Goal: Information Seeking & Learning: Learn about a topic

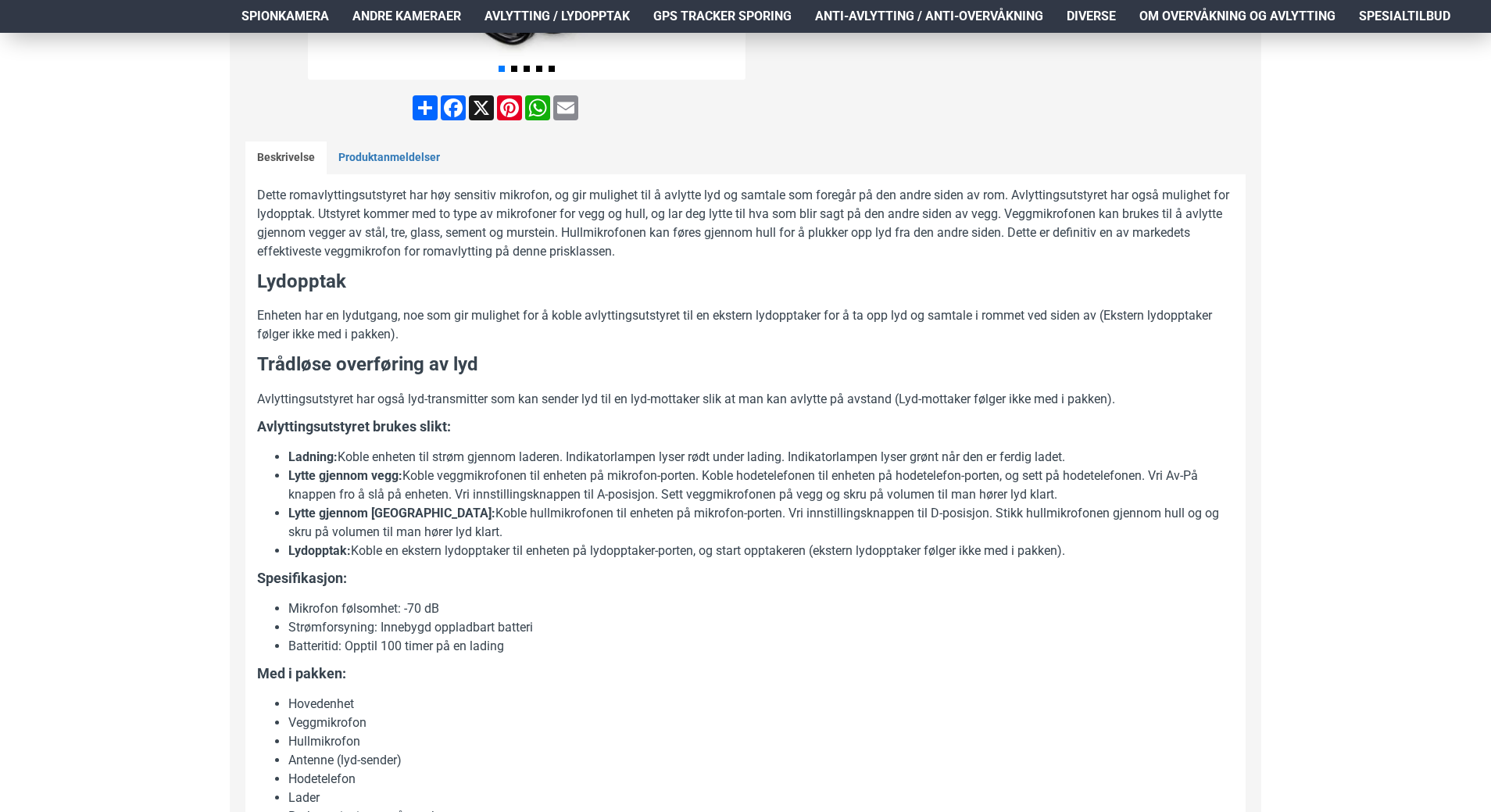
scroll to position [625, 0]
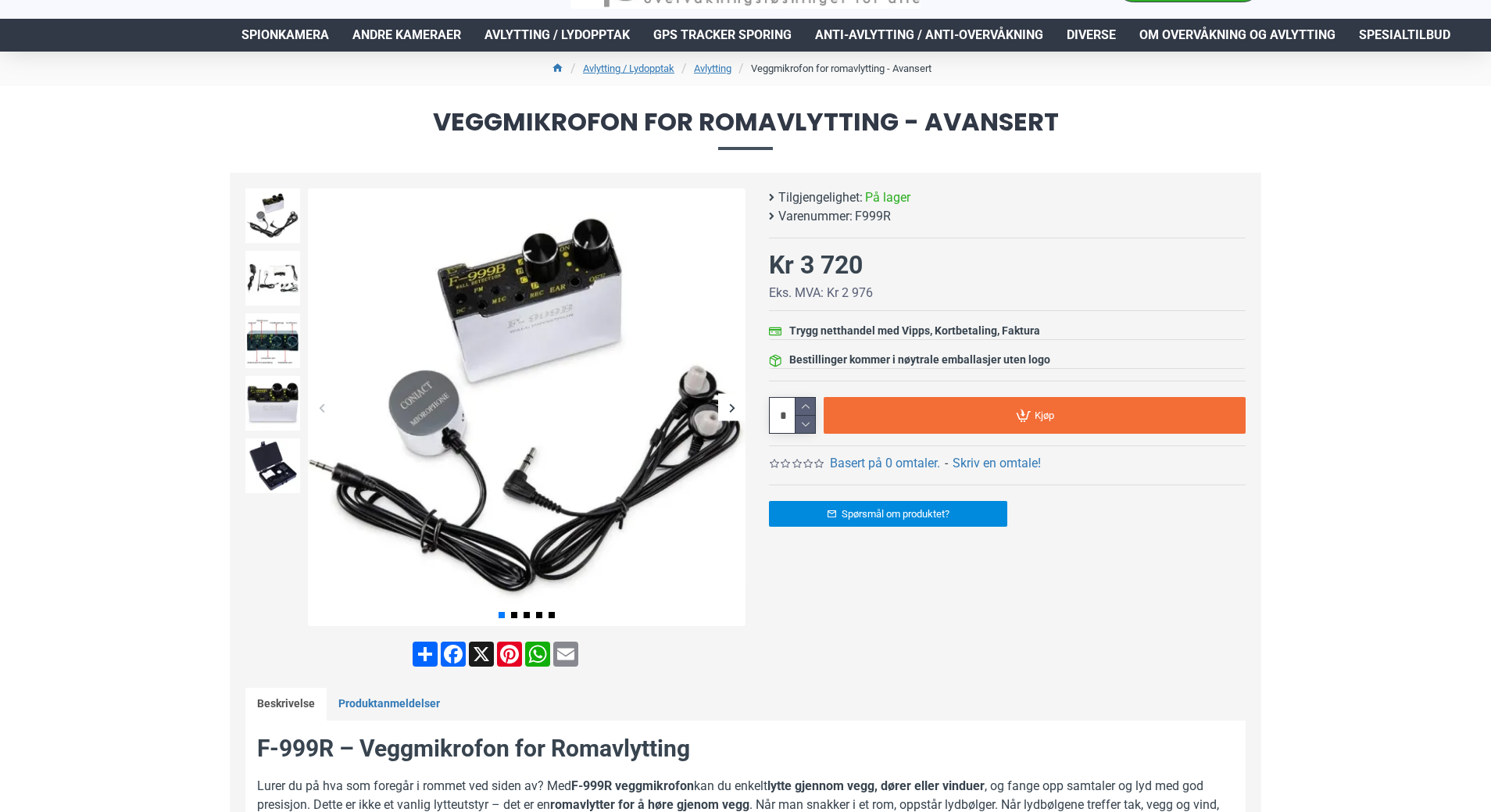
scroll to position [78, 0]
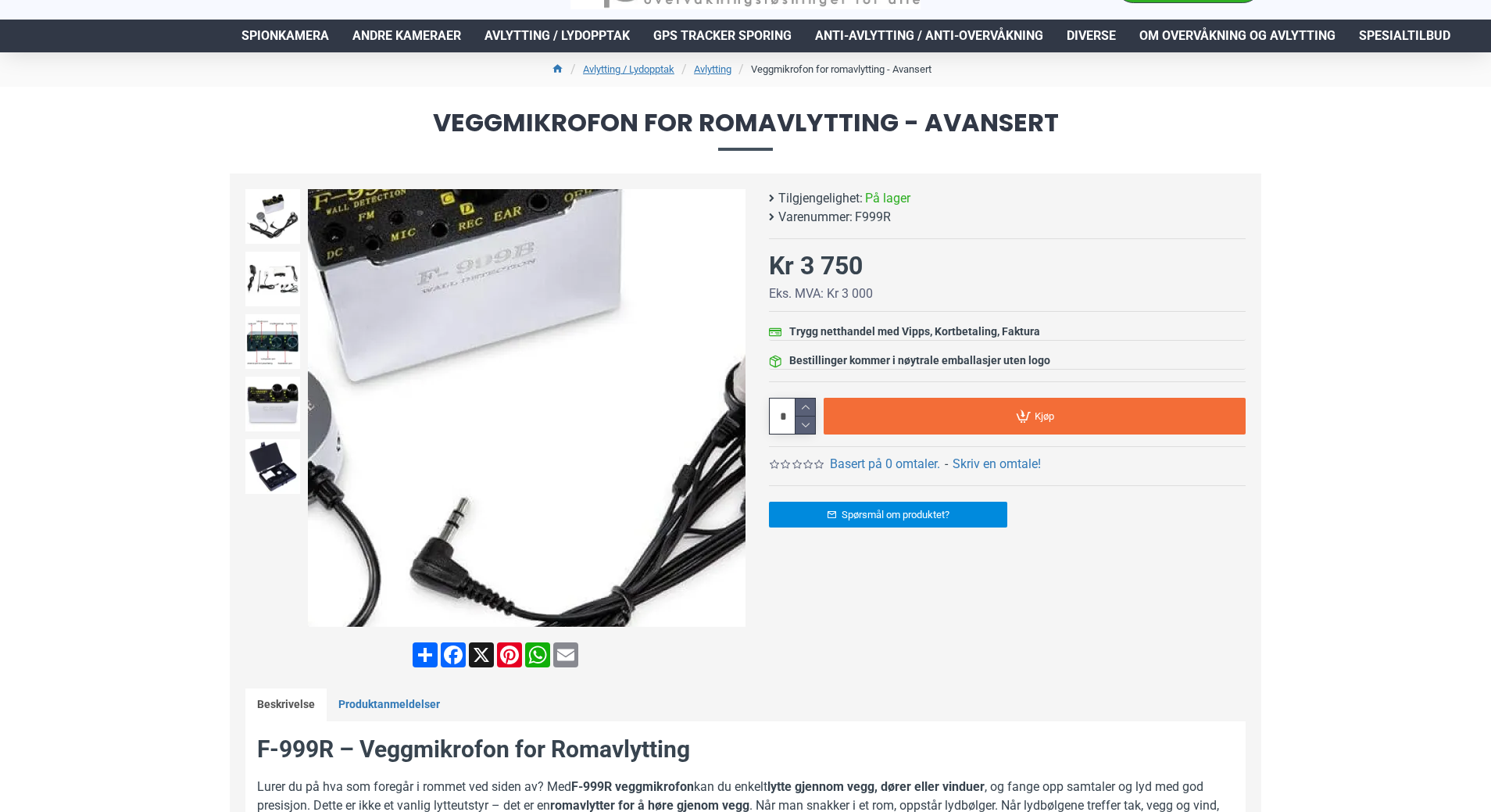
click at [622, 386] on img at bounding box center [527, 408] width 438 height 438
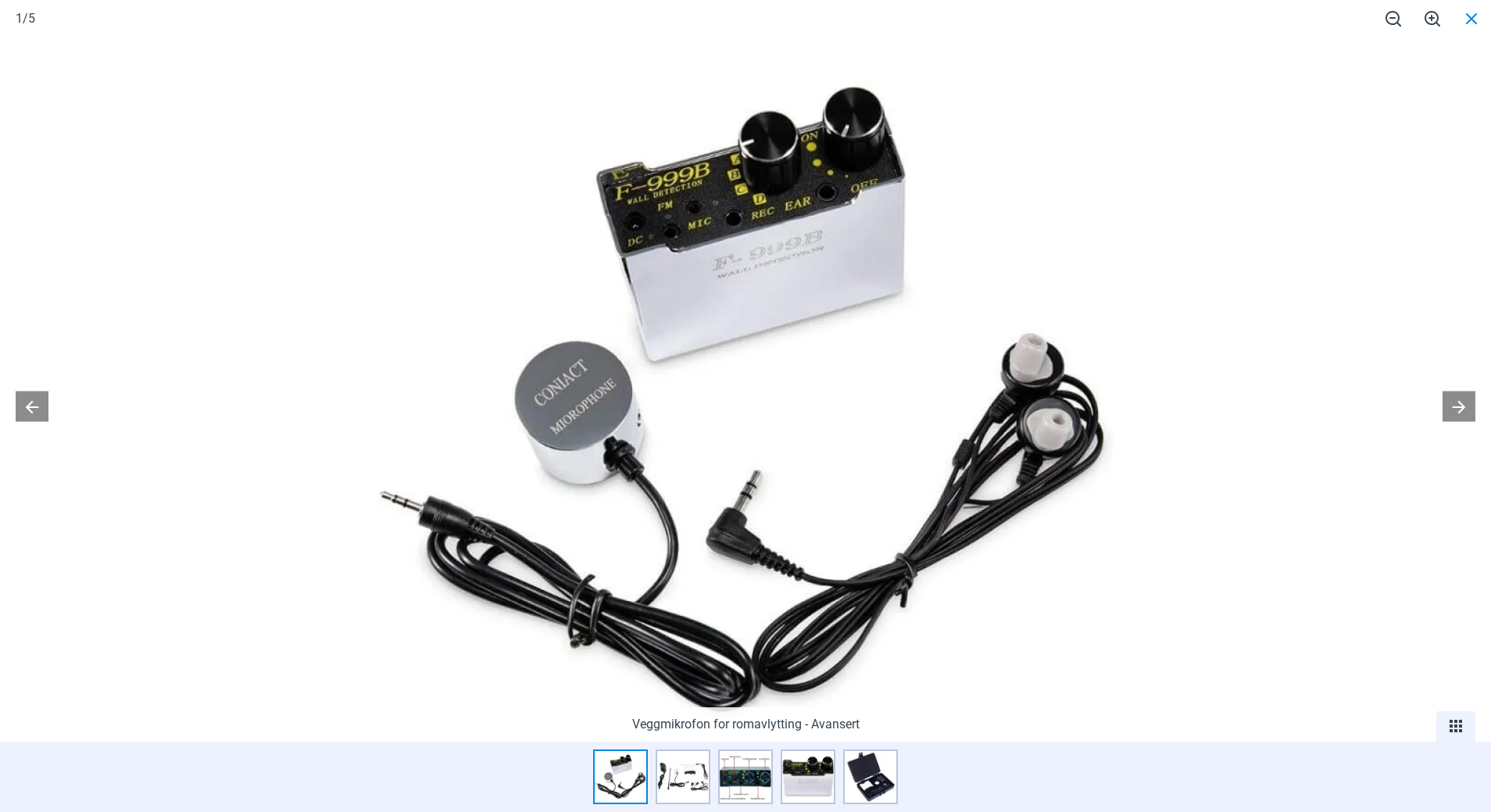
click at [1468, 22] on span at bounding box center [1471, 18] width 39 height 36
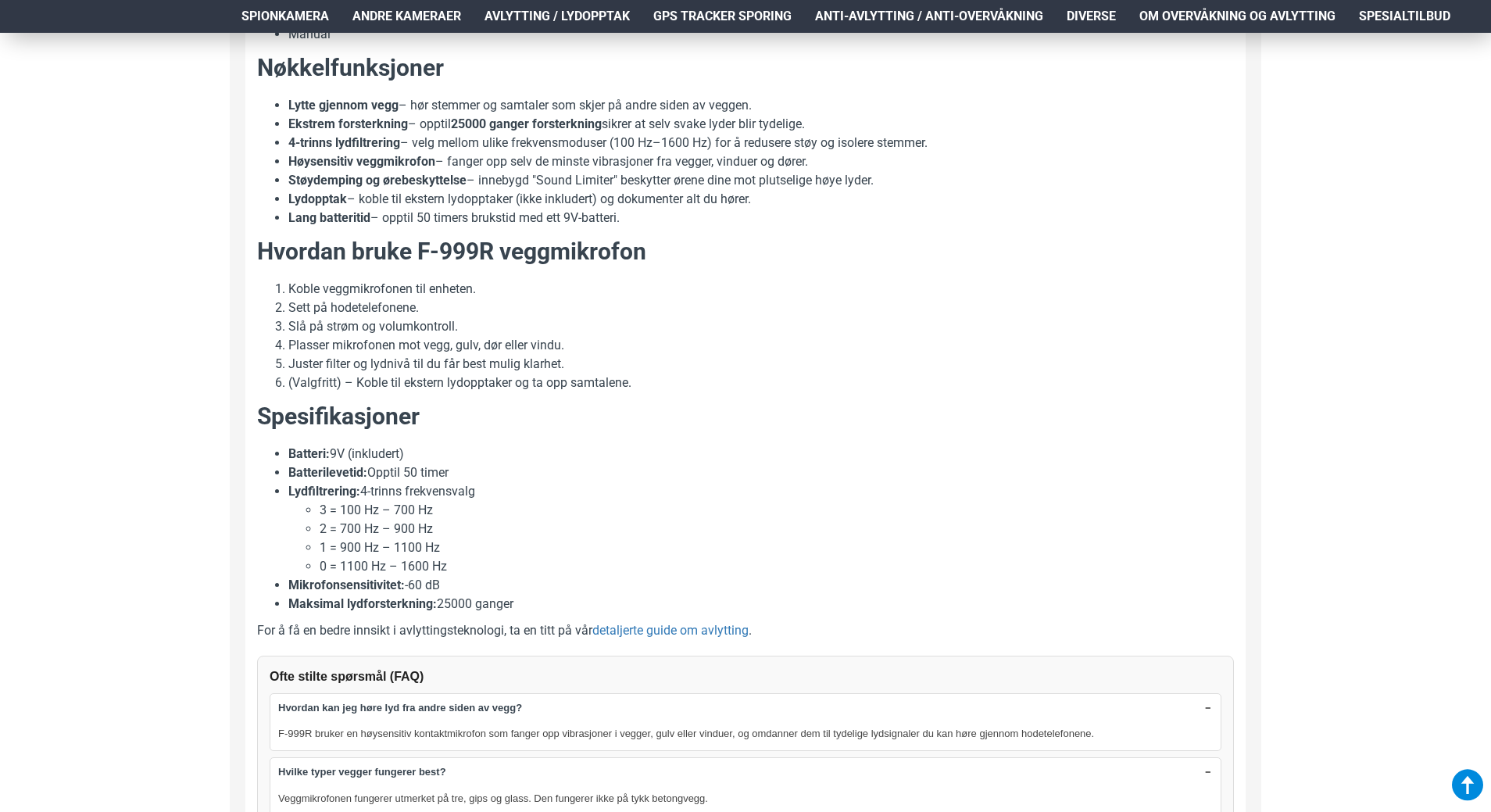
scroll to position [1094, 0]
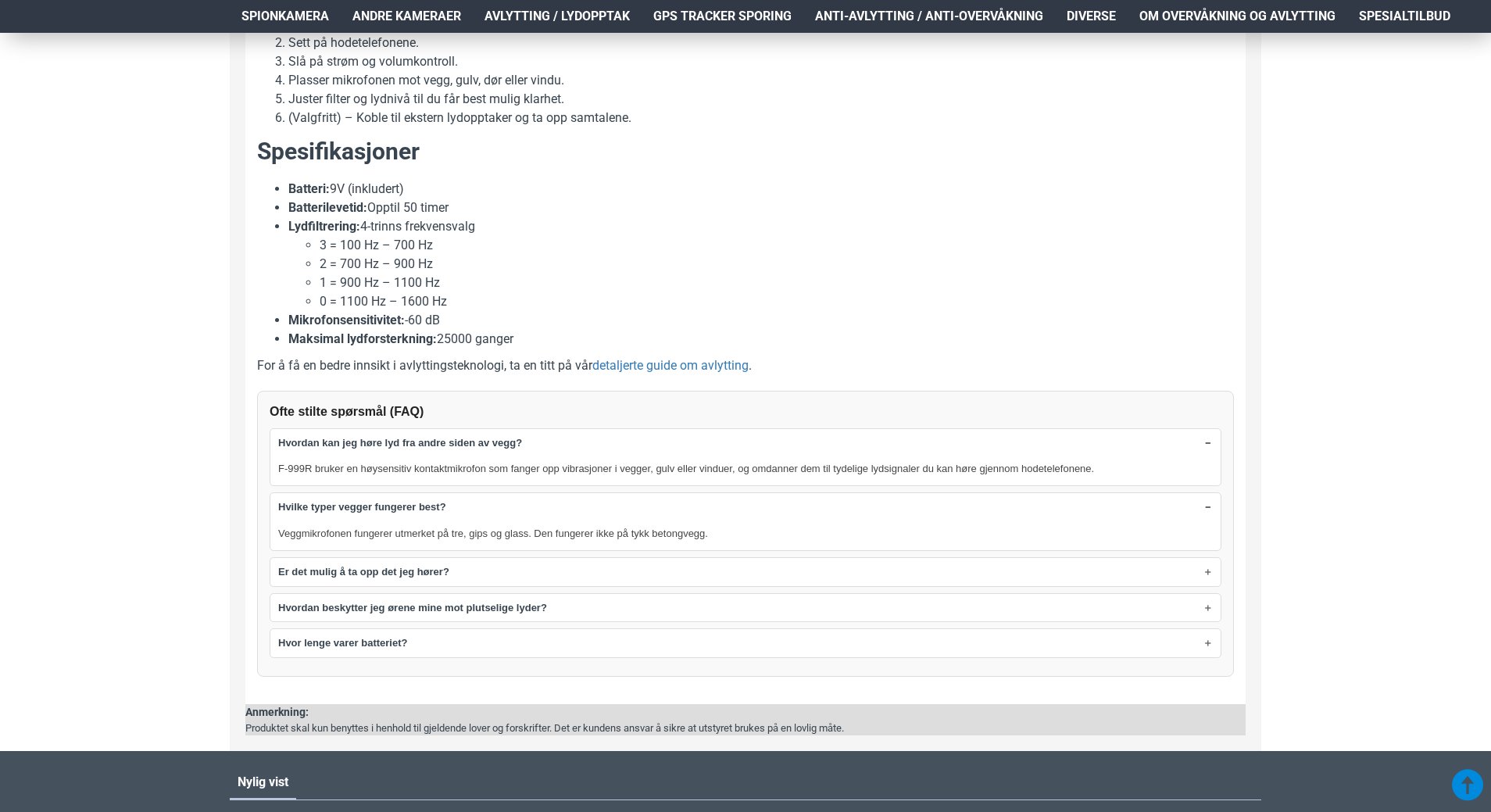
scroll to position [1407, 0]
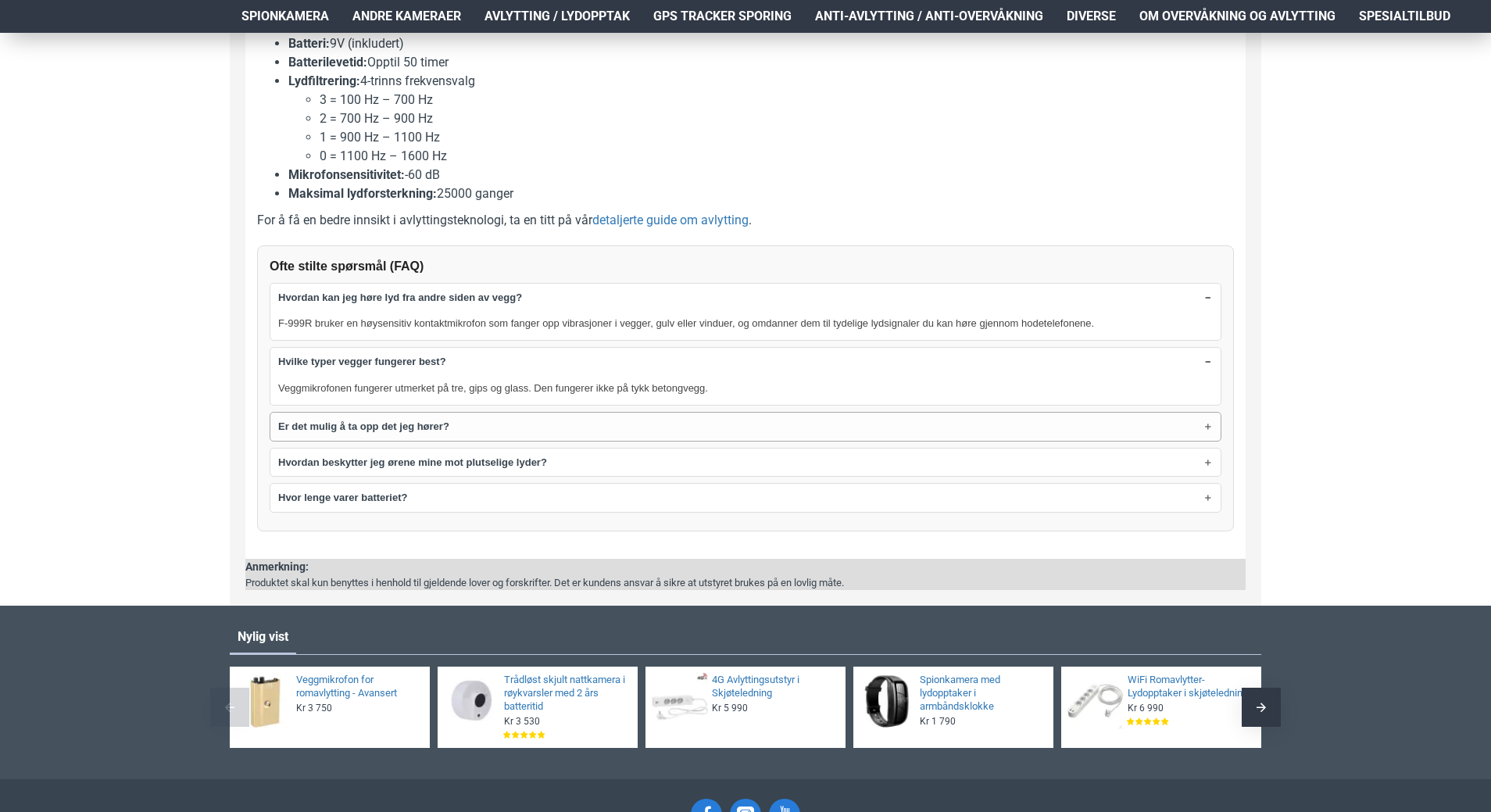
click at [391, 432] on strong "Er det mulig å ta opp det jeg hører?" at bounding box center [364, 426] width 171 height 16
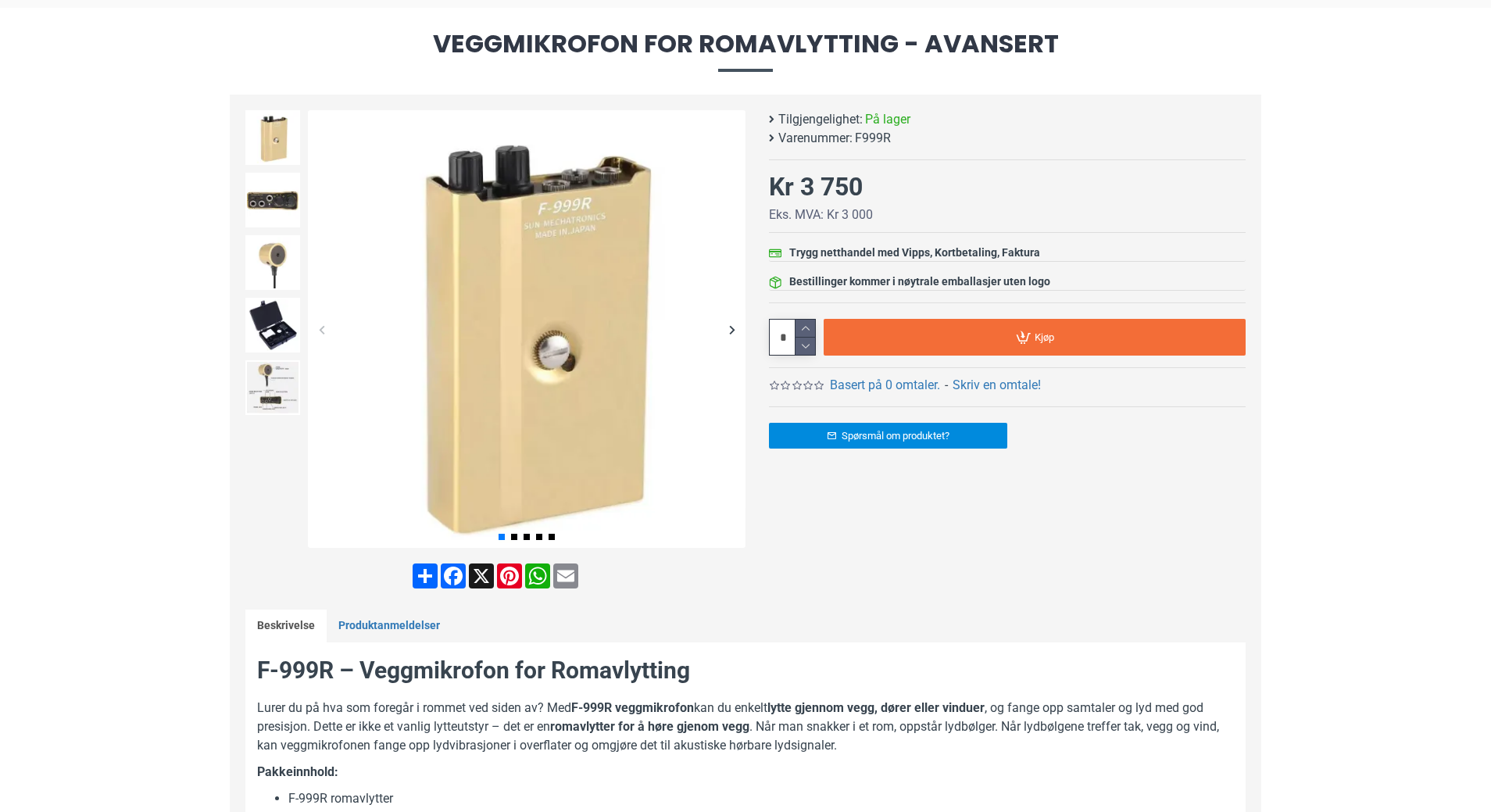
scroll to position [157, 0]
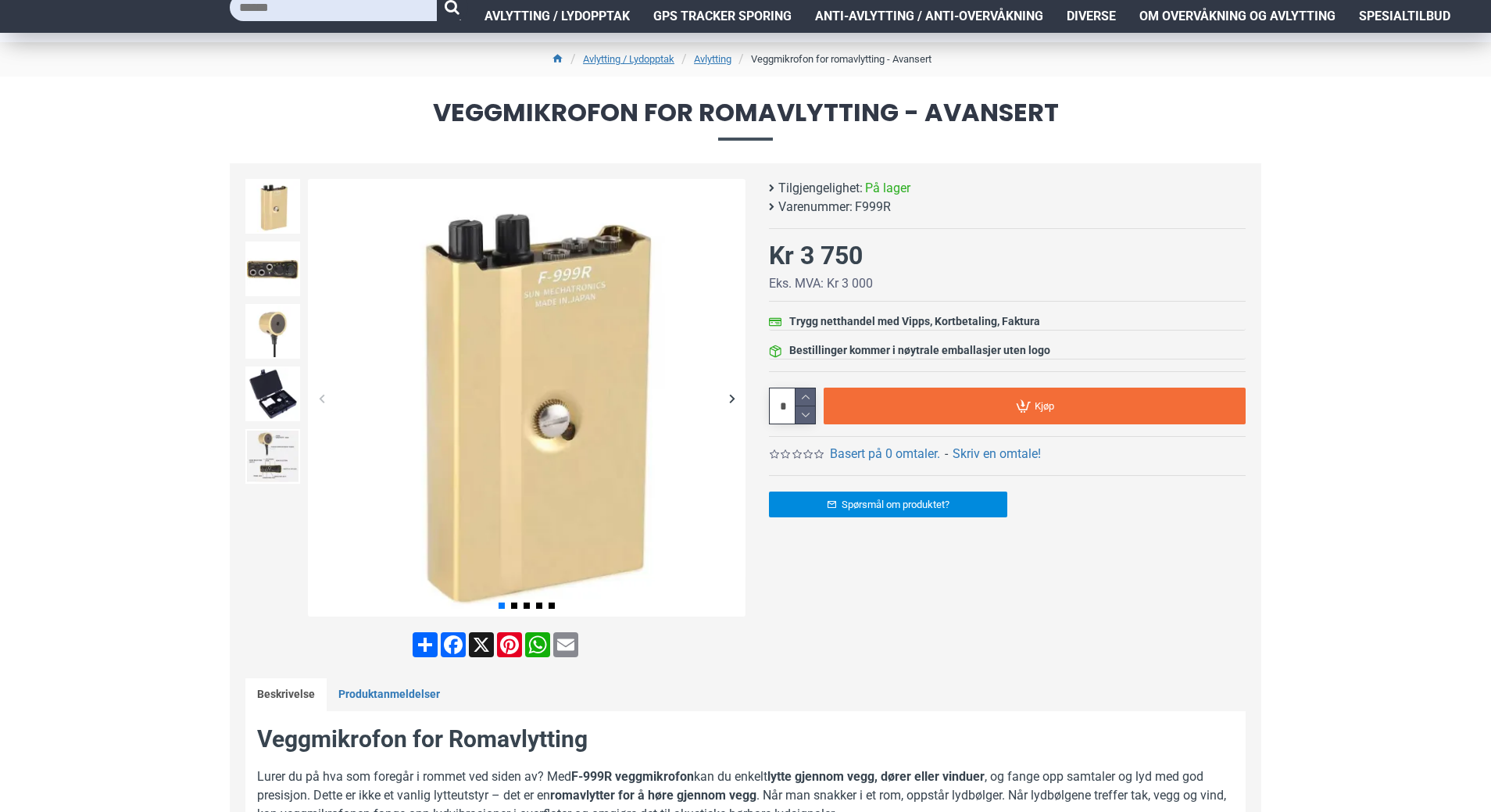
scroll to position [78, 0]
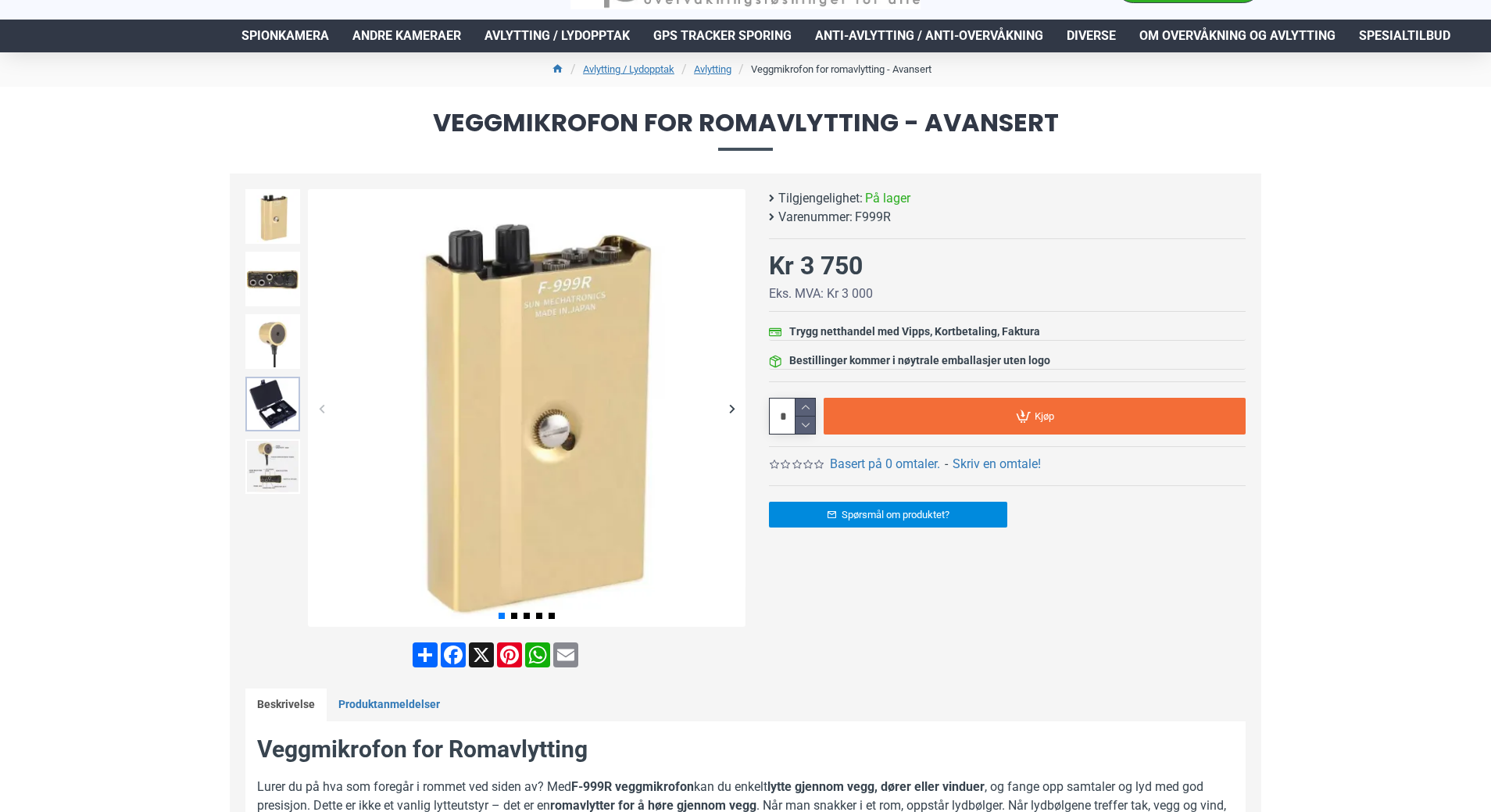
click at [280, 397] on img at bounding box center [272, 404] width 54 height 54
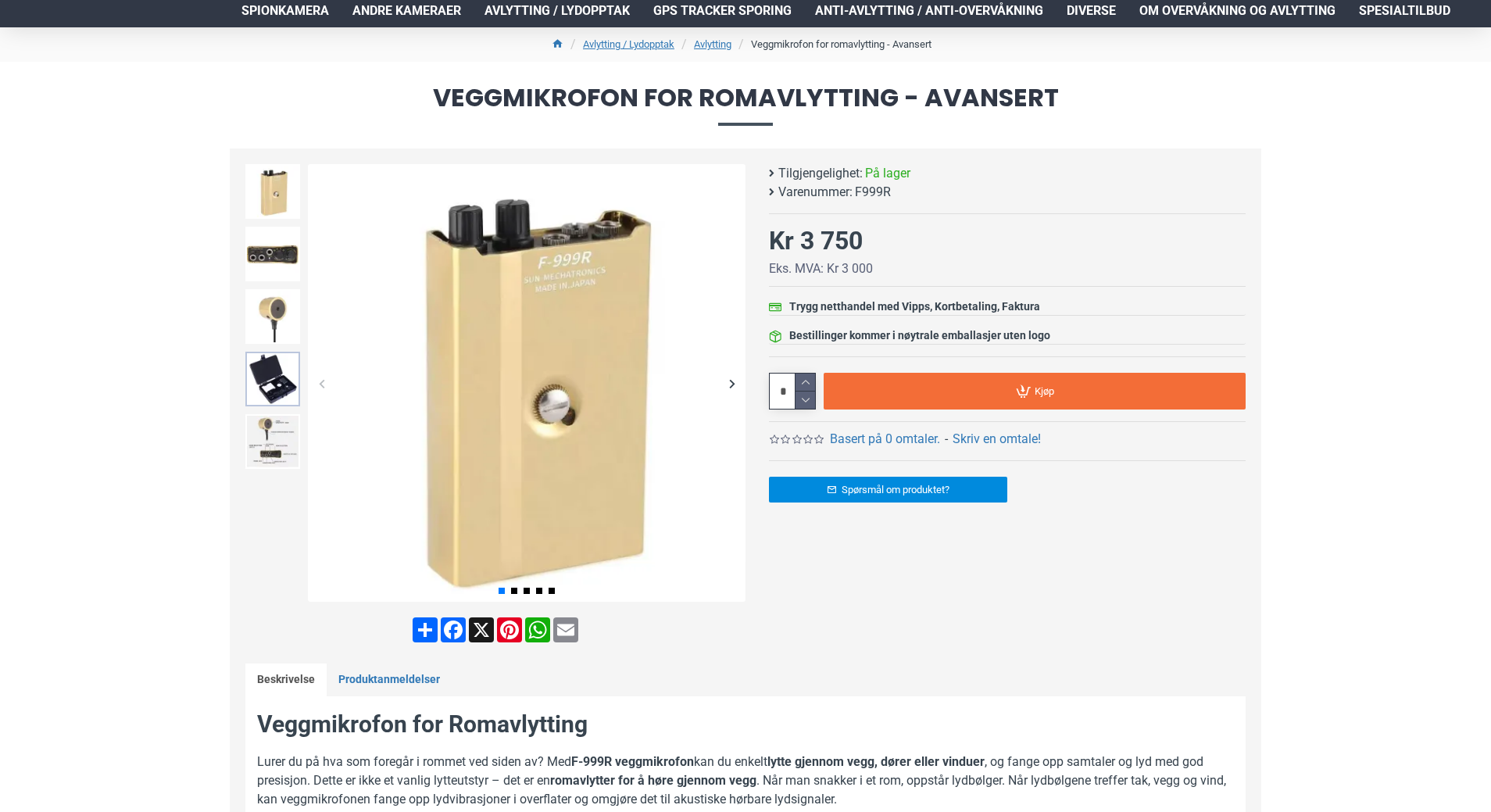
click at [278, 389] on img at bounding box center [272, 379] width 54 height 54
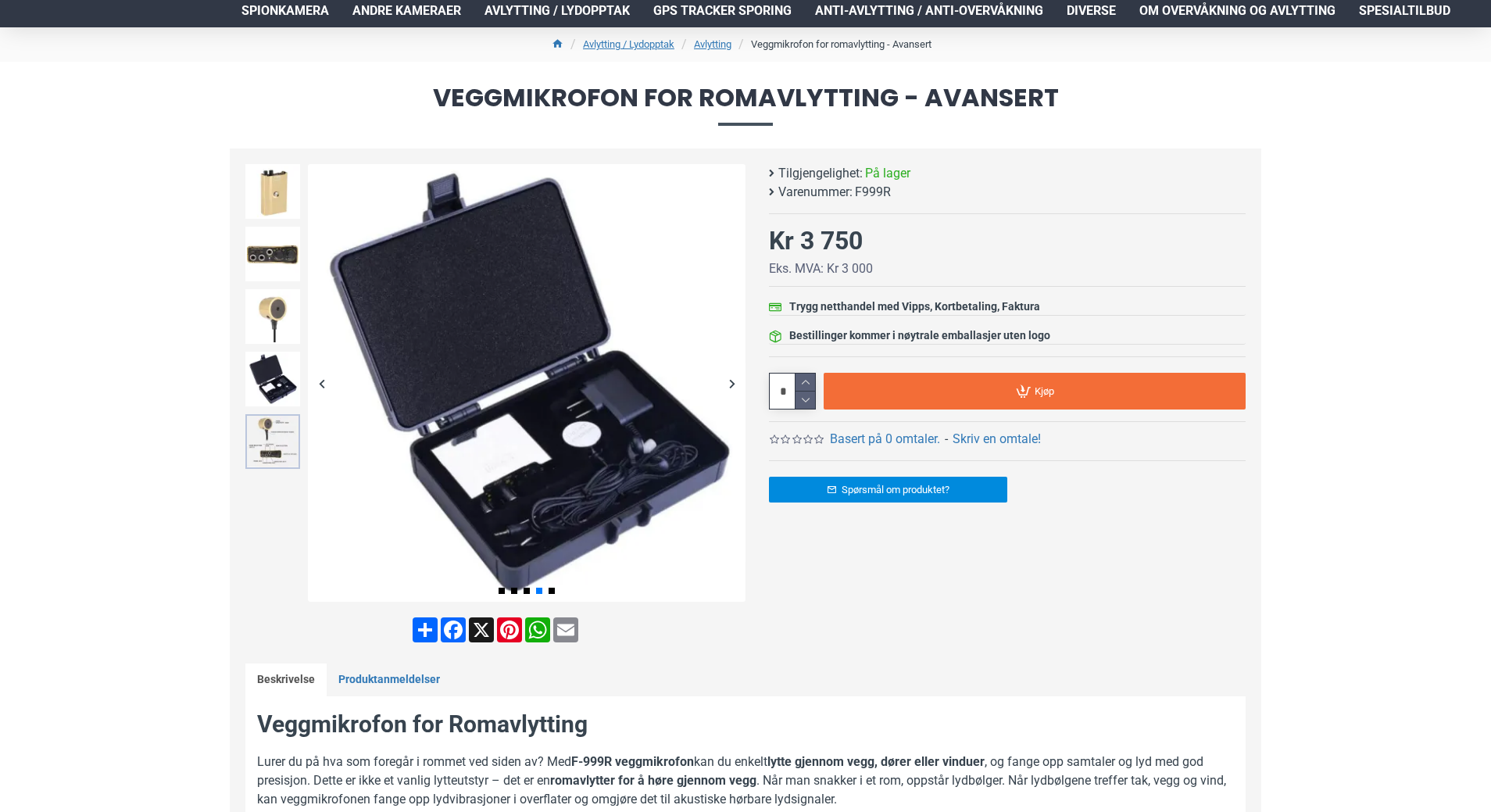
click at [267, 438] on img at bounding box center [272, 441] width 54 height 54
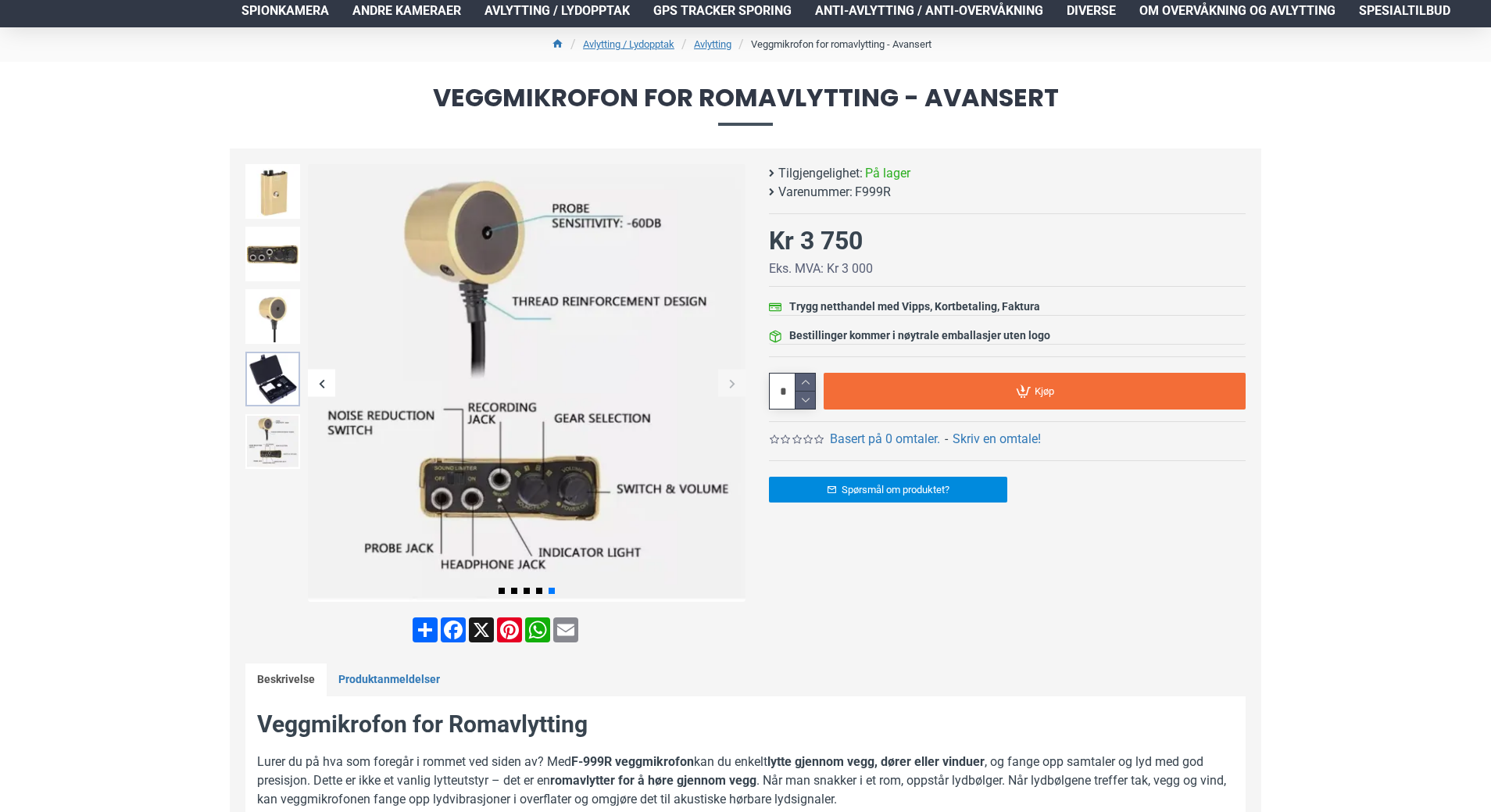
click at [273, 391] on img at bounding box center [272, 379] width 54 height 54
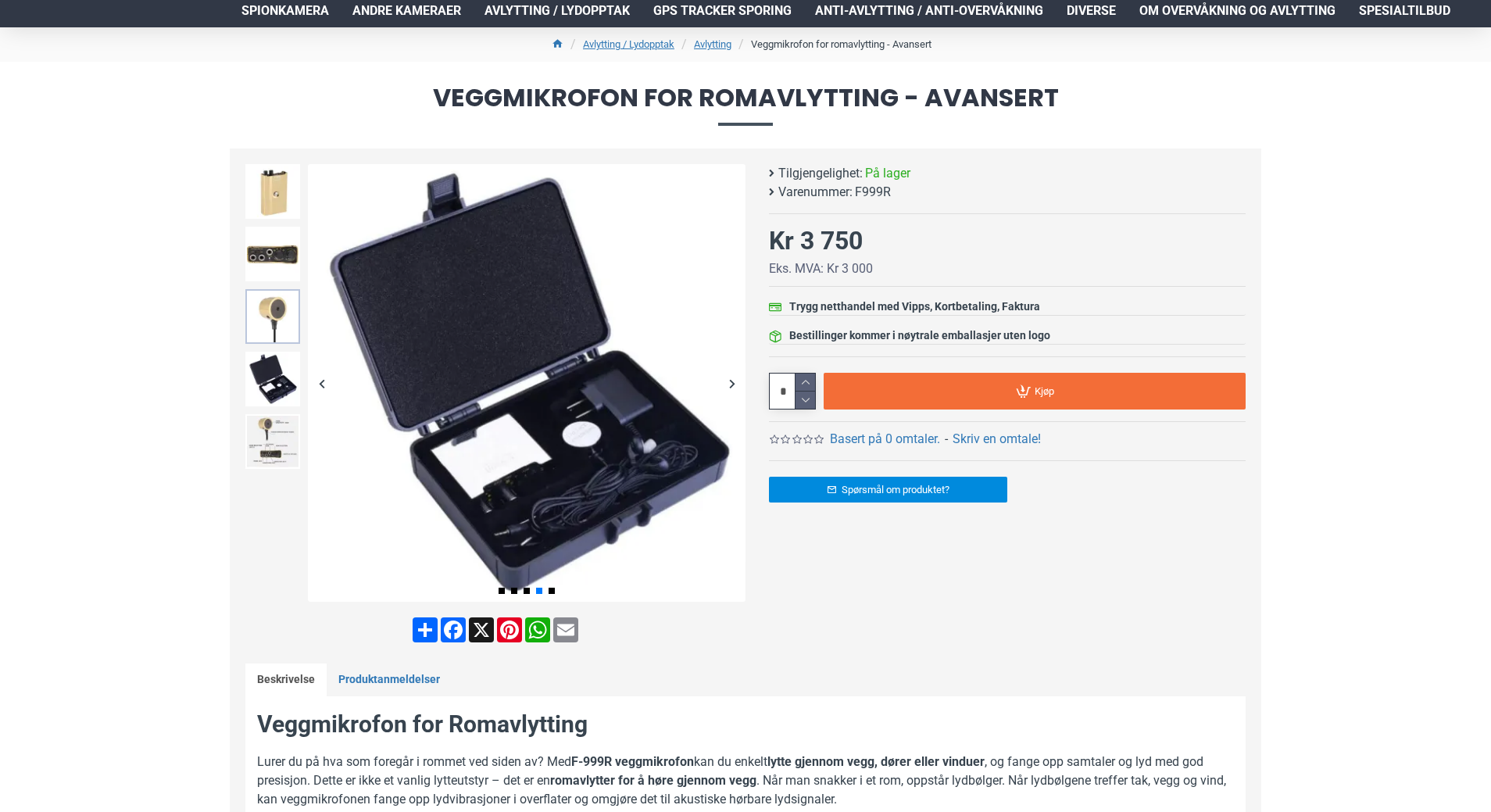
click at [272, 317] on img at bounding box center [272, 316] width 54 height 54
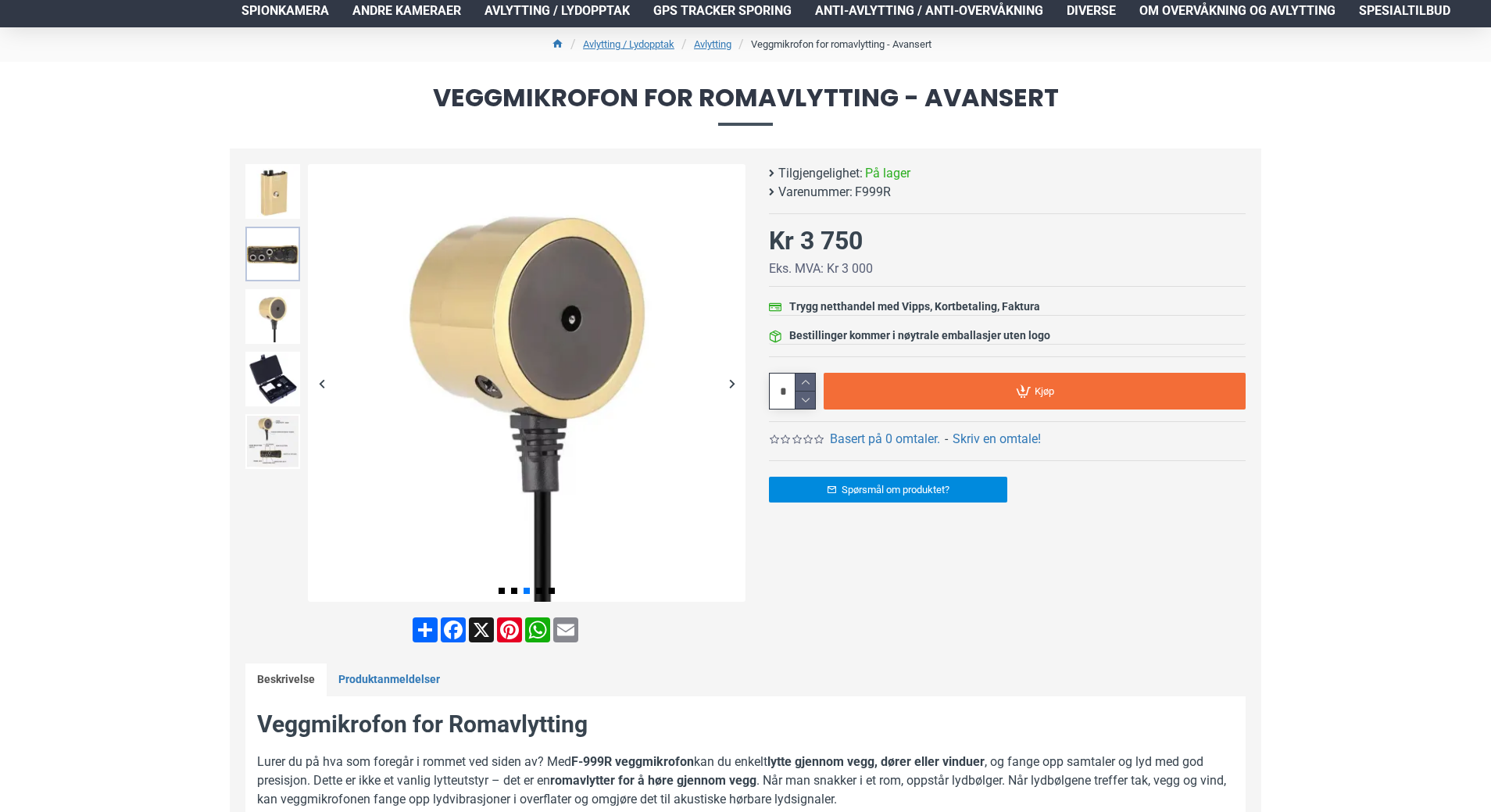
click at [266, 253] on img at bounding box center [272, 253] width 54 height 54
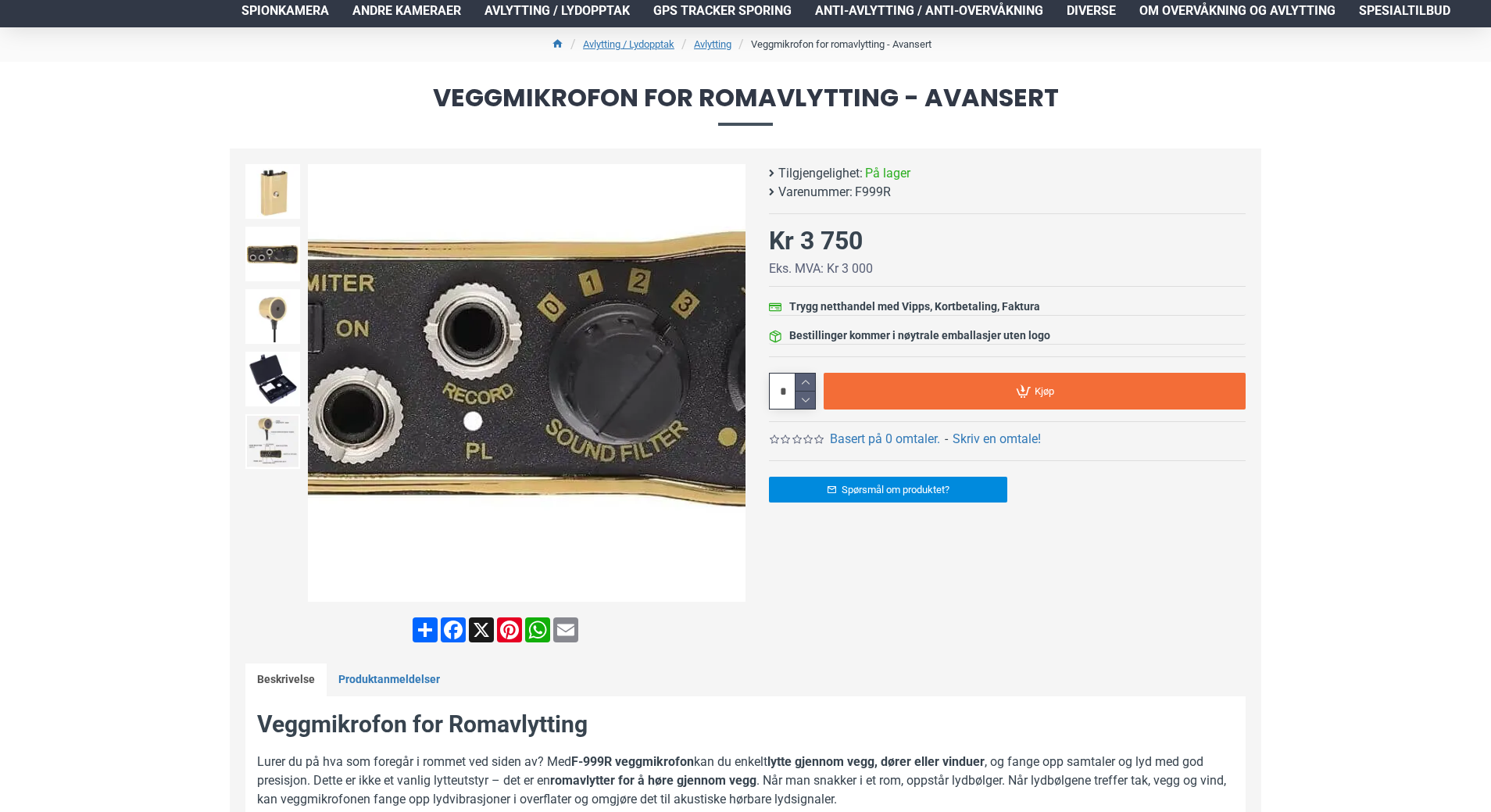
click at [499, 410] on img at bounding box center [527, 383] width 438 height 438
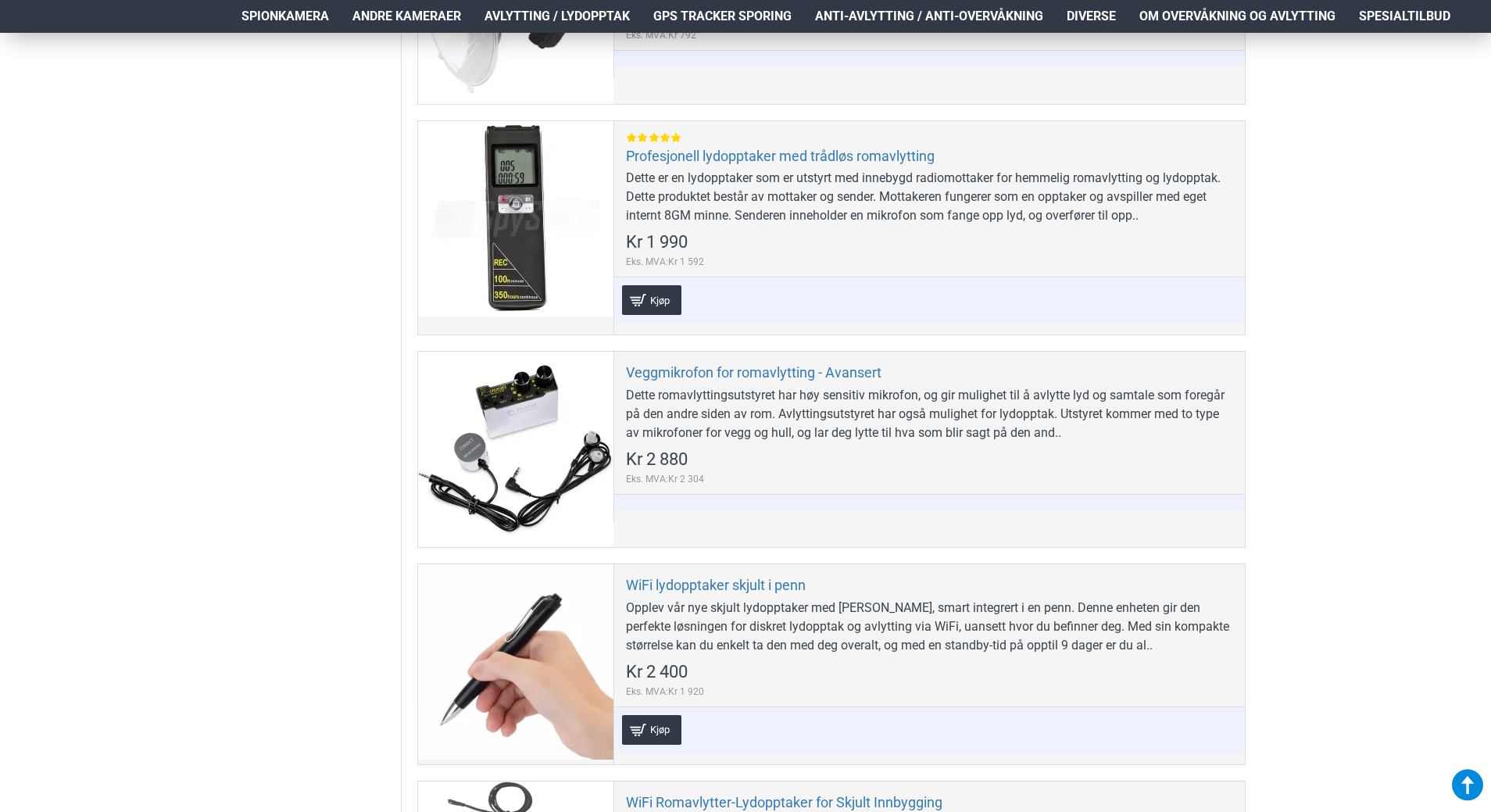
scroll to position [1328, 0]
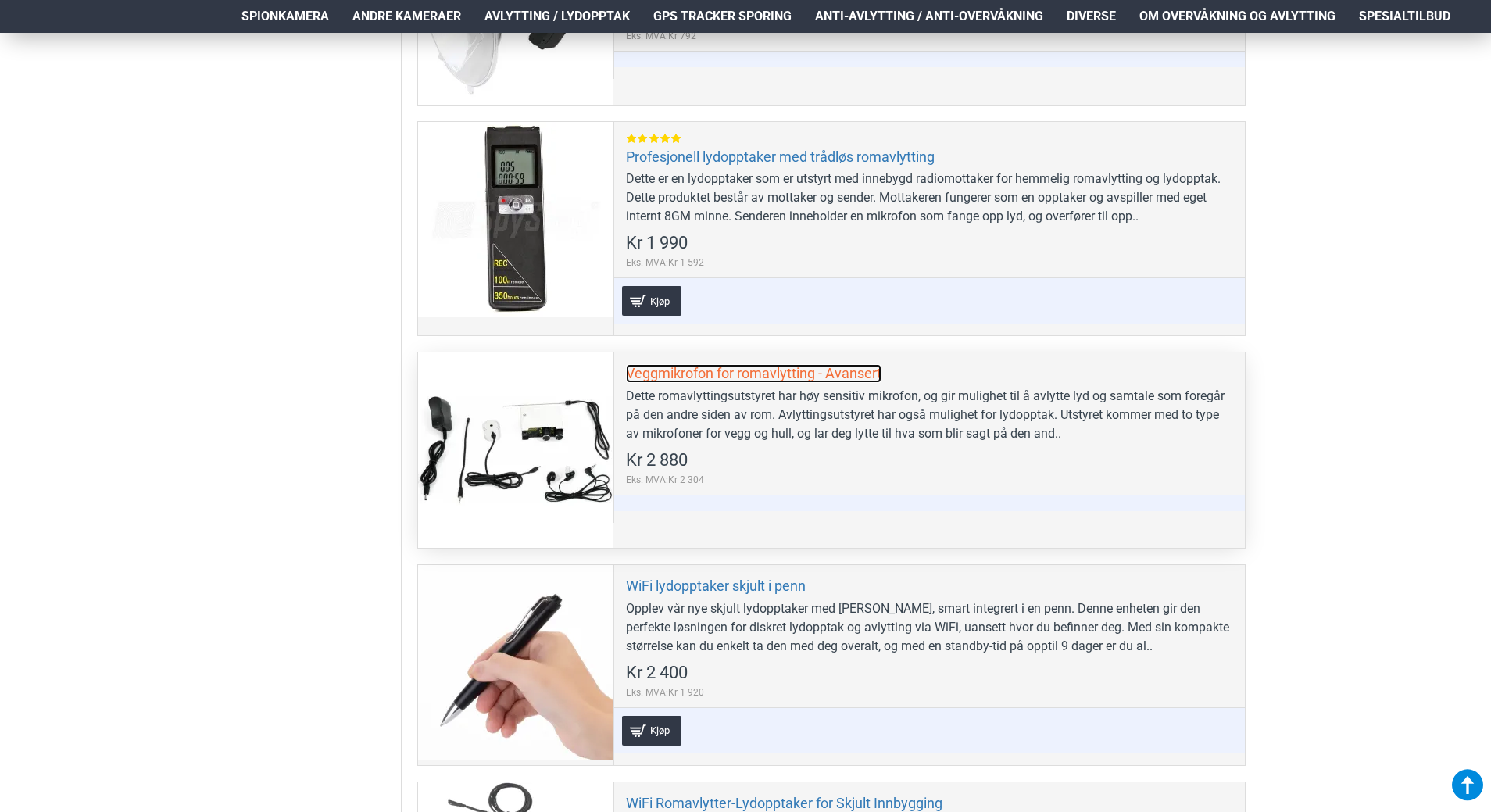
click at [651, 374] on link "Veggmikrofon for romavlytting - Avansert" at bounding box center [754, 373] width 256 height 18
